Goal: Transaction & Acquisition: Purchase product/service

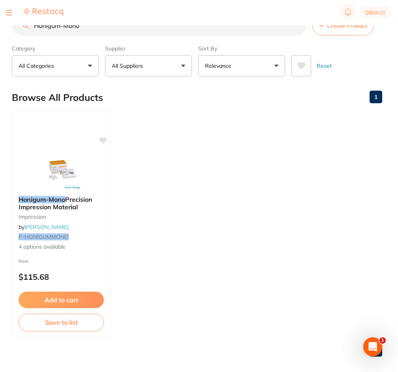
click at [10, 8] on div at bounding box center [9, 12] width 6 height 9
click at [9, 11] on div at bounding box center [9, 12] width 6 height 9
click at [9, 16] on div at bounding box center [9, 12] width 6 height 9
click at [8, 11] on div at bounding box center [9, 12] width 6 height 9
click at [7, 14] on div at bounding box center [9, 12] width 6 height 9
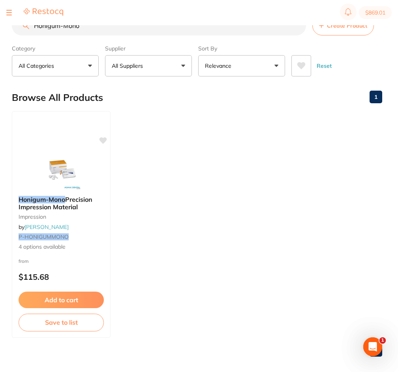
click at [9, 13] on button at bounding box center [9, 12] width 6 height 1
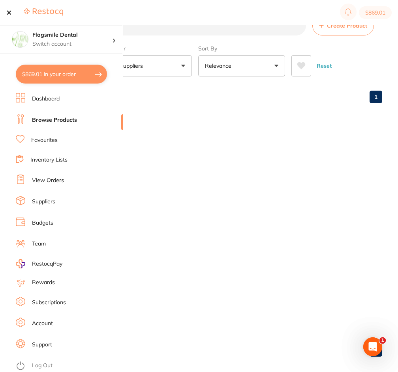
click at [47, 71] on button "$869.01 in your order" at bounding box center [61, 74] width 91 height 19
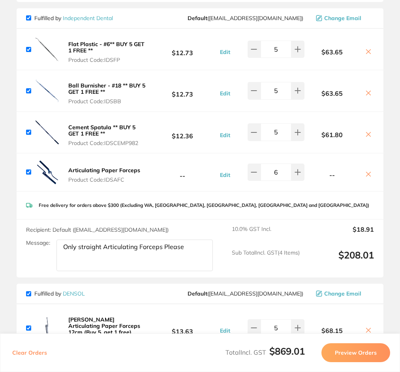
scroll to position [473, 0]
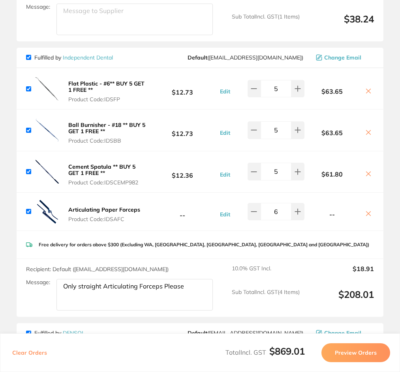
click at [367, 91] on icon at bounding box center [368, 91] width 6 height 6
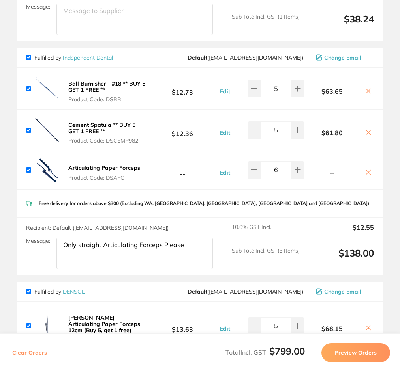
click at [365, 92] on icon at bounding box center [368, 91] width 6 height 6
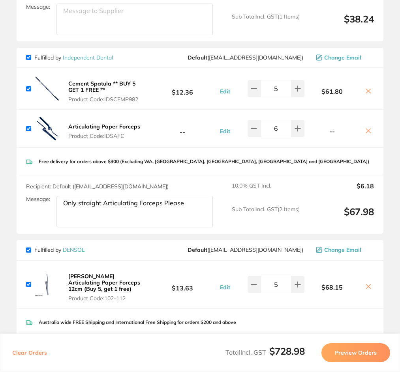
click at [365, 92] on icon at bounding box center [368, 91] width 6 height 6
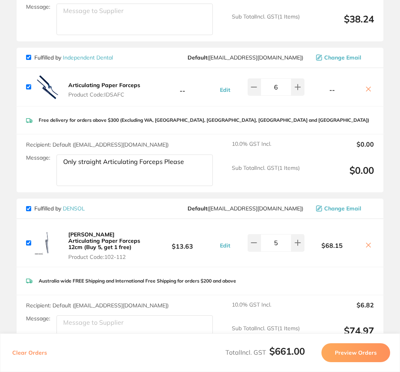
click at [365, 93] on button at bounding box center [368, 90] width 11 height 8
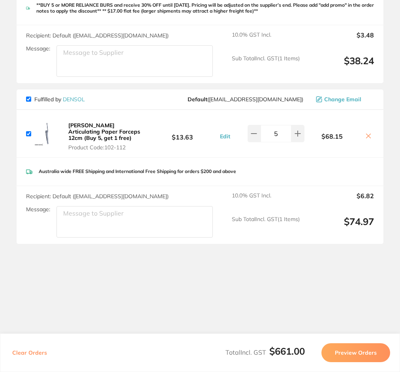
scroll to position [432, 0]
click at [366, 137] on icon at bounding box center [368, 136] width 6 height 6
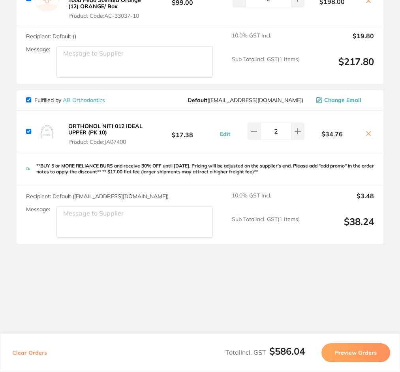
scroll to position [271, 0]
checkbox input "true"
